Goal: Information Seeking & Learning: Learn about a topic

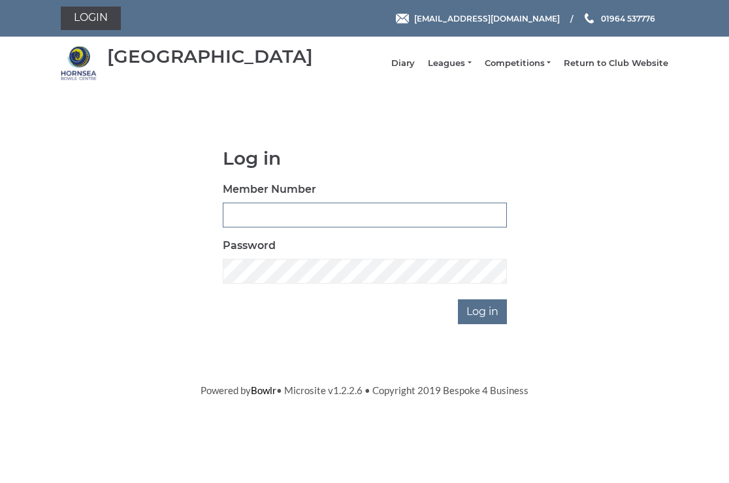
type input "0326"
click at [488, 322] on input "Log in" at bounding box center [482, 311] width 49 height 25
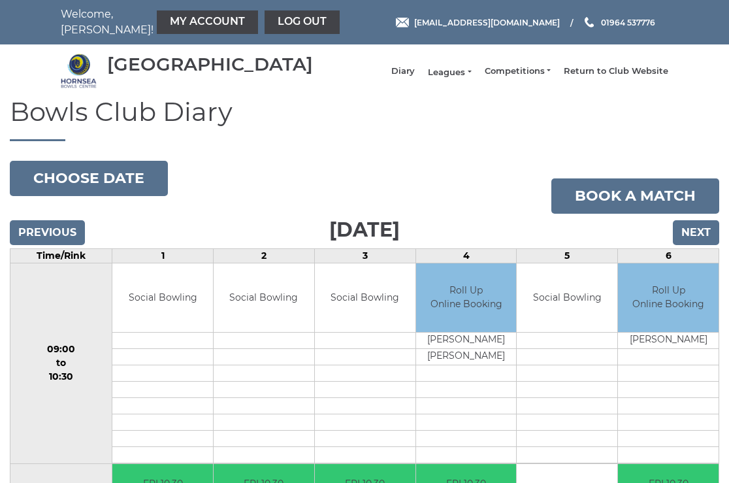
click at [460, 76] on link "Leagues" at bounding box center [449, 73] width 43 height 12
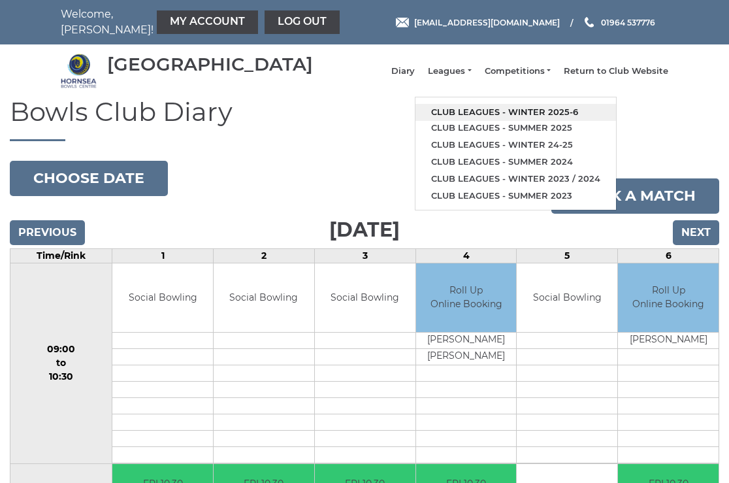
click at [502, 115] on link "Club leagues - Winter 2025-6" at bounding box center [515, 112] width 200 height 17
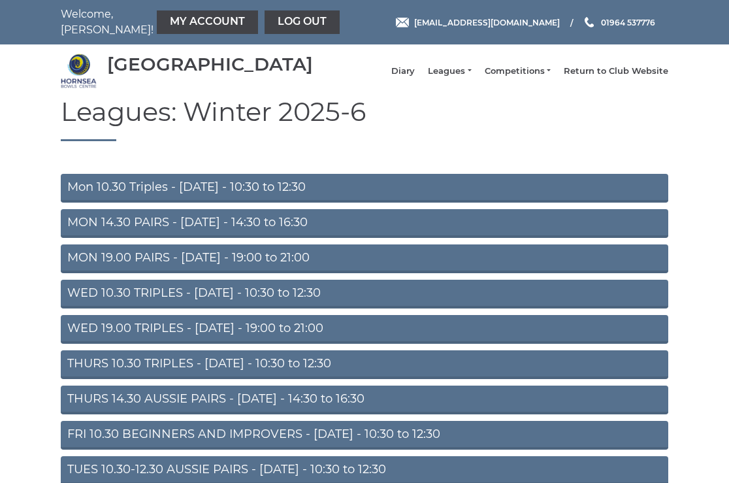
click at [208, 195] on link "Mon 10.30 Triples - Monday - 10:30 to 12:30" at bounding box center [364, 188] width 607 height 29
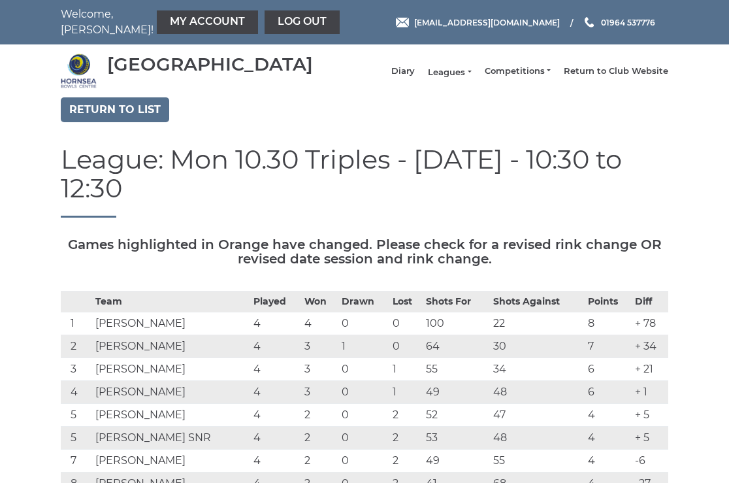
click at [467, 77] on link "Leagues" at bounding box center [449, 73] width 43 height 12
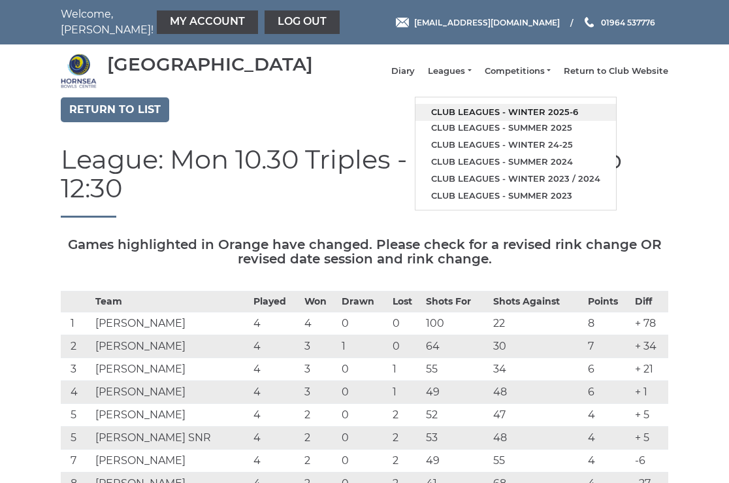
click at [470, 117] on link "Club leagues - Winter 2025-6" at bounding box center [515, 112] width 200 height 17
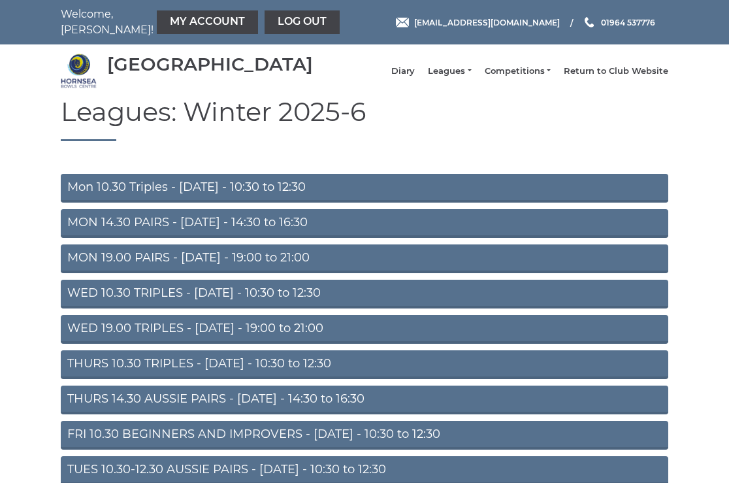
click at [219, 404] on link "THURS 14.30 AUSSIE PAIRS - [DATE] - 14:30 to 16:30" at bounding box center [364, 399] width 607 height 29
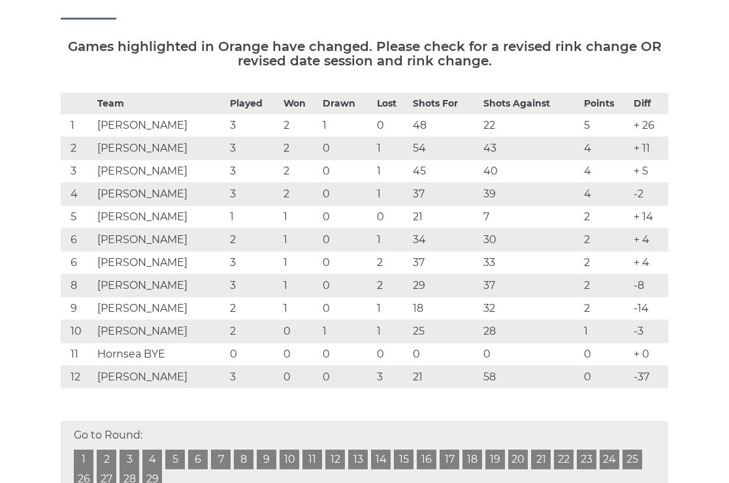
scroll to position [161, 0]
